Goal: Consume media (video, audio): Consume media (video, audio)

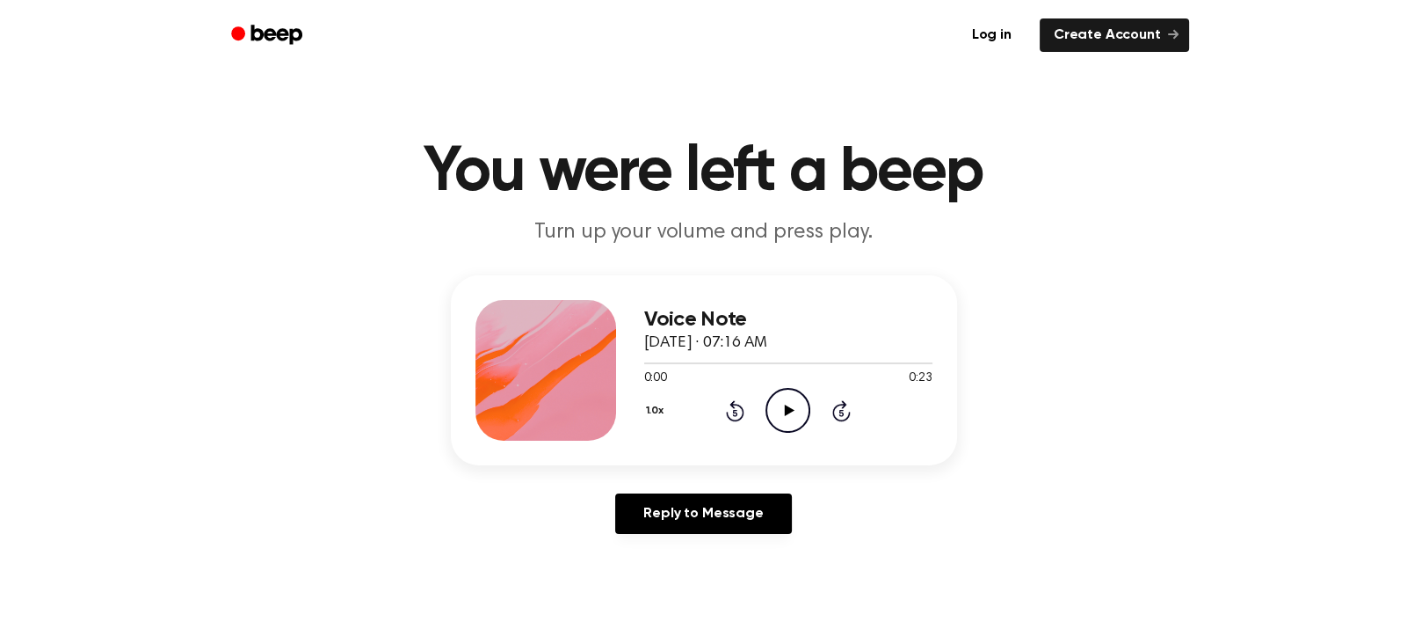
click at [788, 411] on icon at bounding box center [790, 409] width 10 height 11
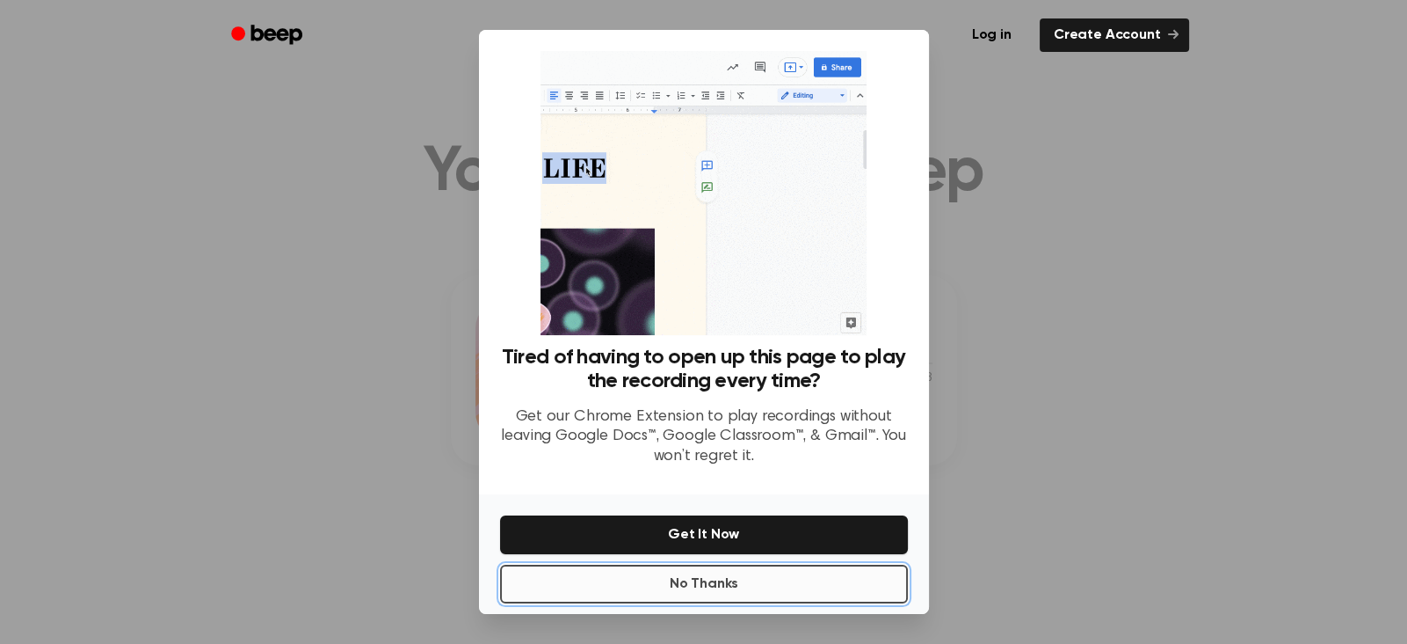
click at [741, 578] on button "No Thanks" at bounding box center [704, 583] width 408 height 39
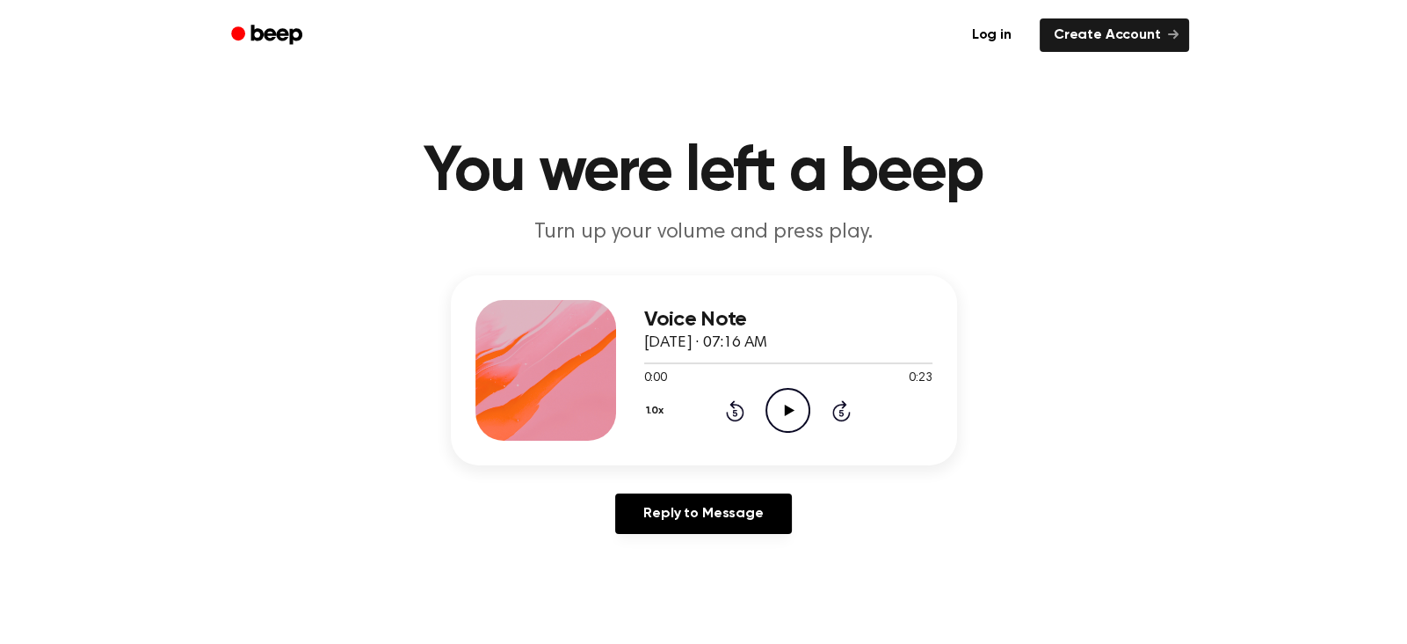
click at [789, 412] on icon at bounding box center [790, 409] width 10 height 11
click at [787, 412] on icon at bounding box center [790, 409] width 10 height 11
click at [785, 409] on icon at bounding box center [790, 409] width 10 height 11
